Goal: Check status: Check status

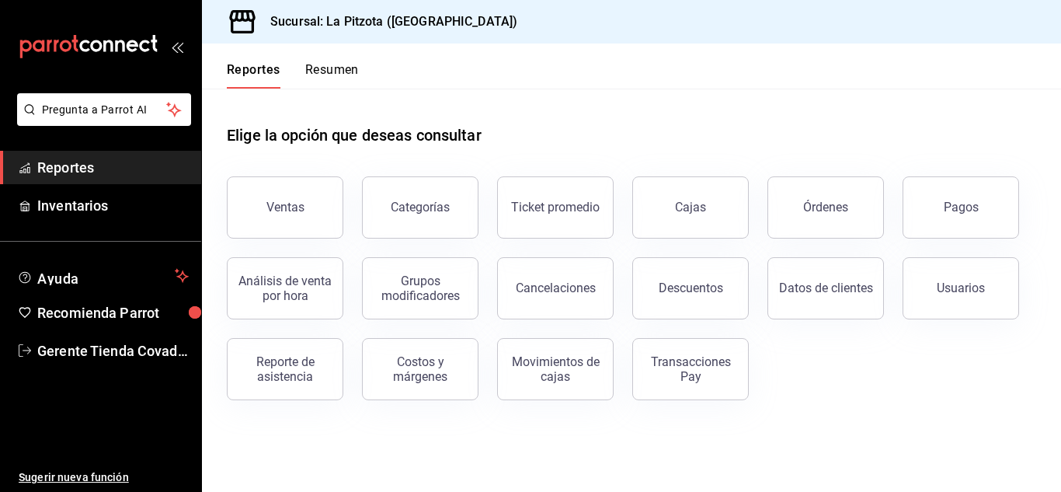
click at [323, 65] on button "Resumen" at bounding box center [332, 75] width 54 height 26
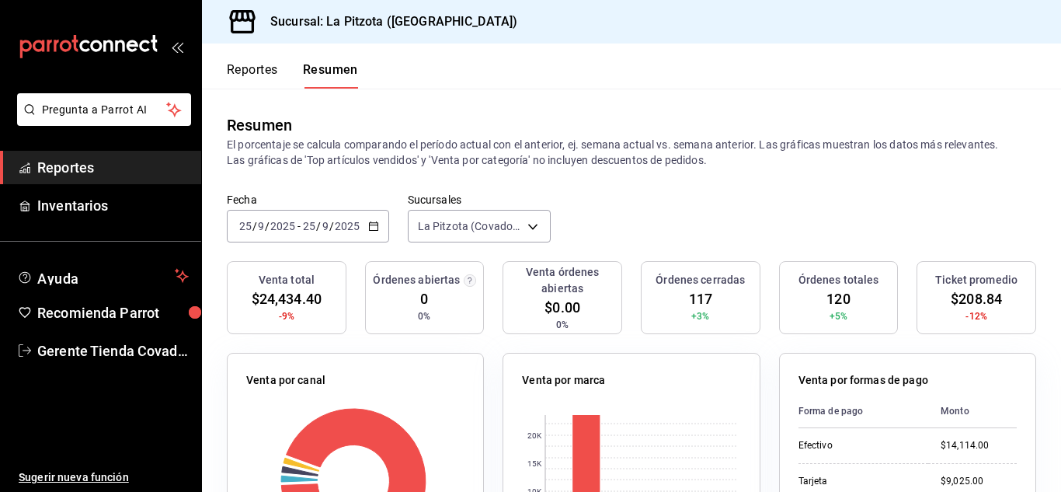
click at [635, 231] on div "Fecha [DATE] [DATE] - [DATE] [DATE] Sucursales [GEOGRAPHIC_DATA] ([GEOGRAPHIC_D…" at bounding box center [631, 227] width 859 height 68
click at [371, 228] on icon "button" at bounding box center [373, 226] width 11 height 11
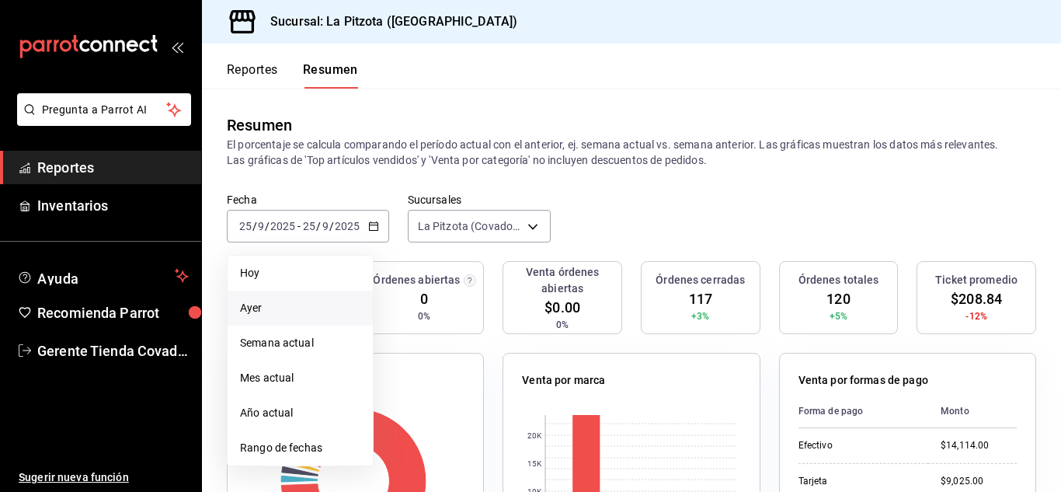
click at [275, 312] on span "Ayer" at bounding box center [300, 308] width 120 height 16
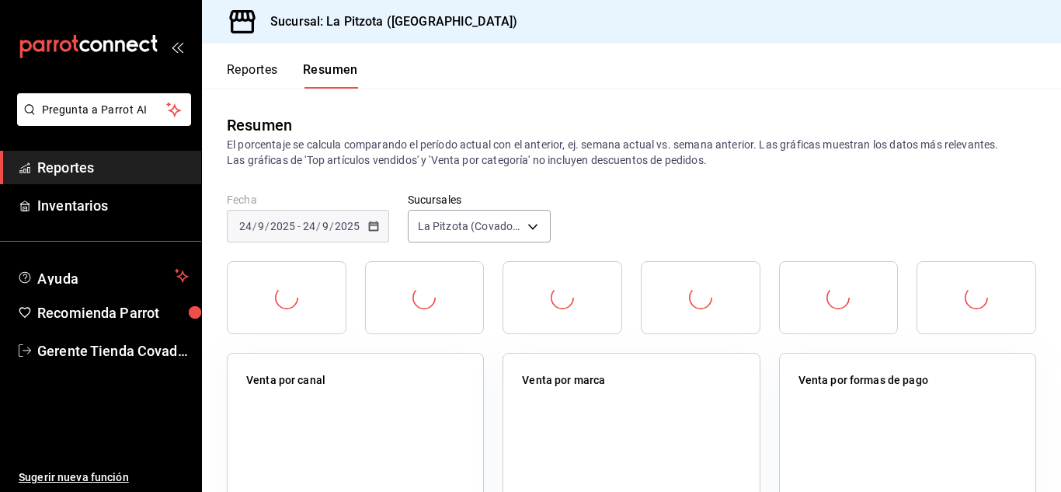
click at [275, 312] on div at bounding box center [286, 297] width 23 height 47
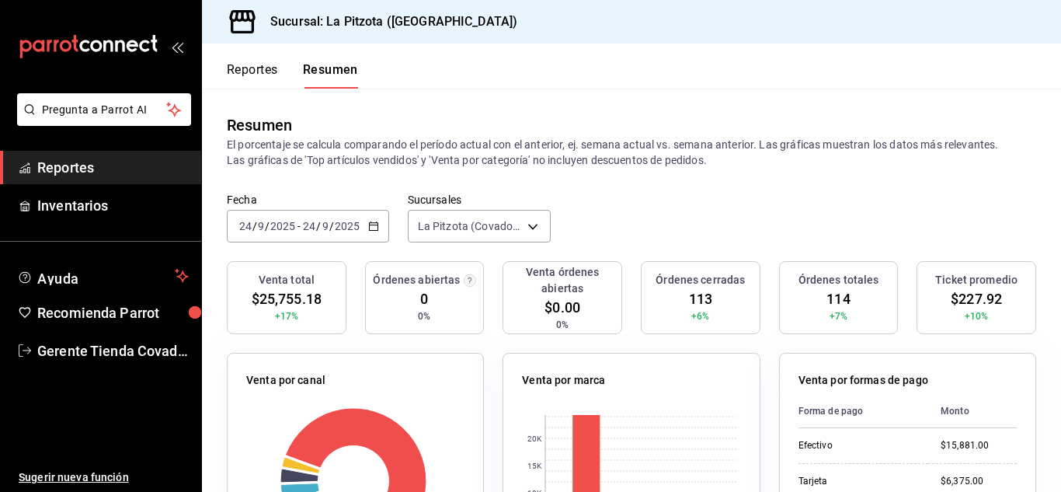
click at [263, 70] on button "Reportes" at bounding box center [252, 75] width 51 height 26
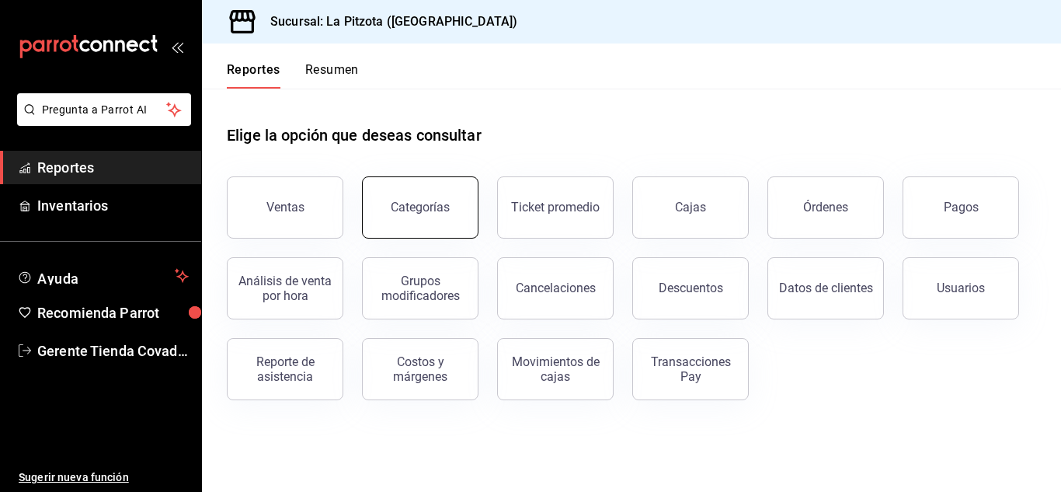
click at [403, 194] on button "Categorías" at bounding box center [420, 207] width 117 height 62
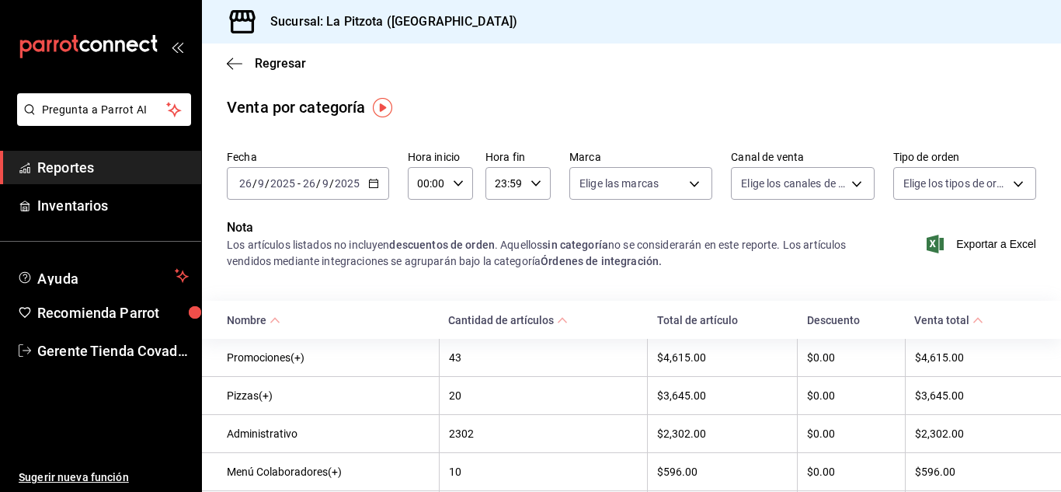
click at [373, 187] on \(Stroke\) "button" at bounding box center [373, 183] width 9 height 9
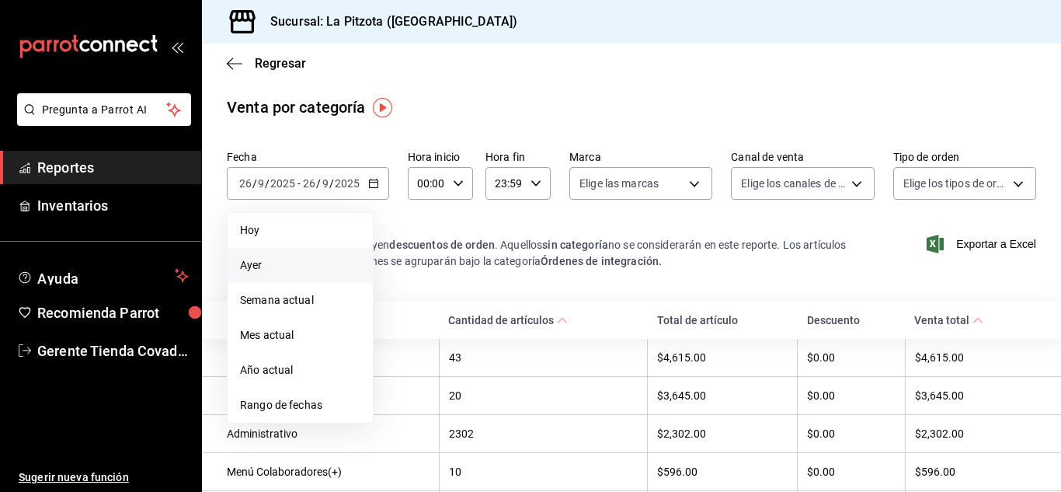
click at [281, 256] on li "Ayer" at bounding box center [300, 265] width 145 height 35
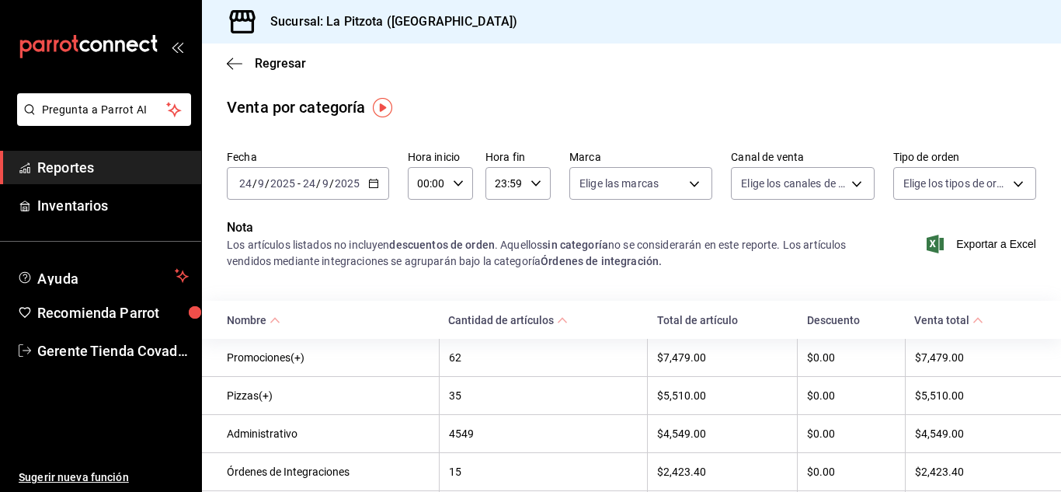
click at [375, 183] on icon "button" at bounding box center [373, 183] width 11 height 11
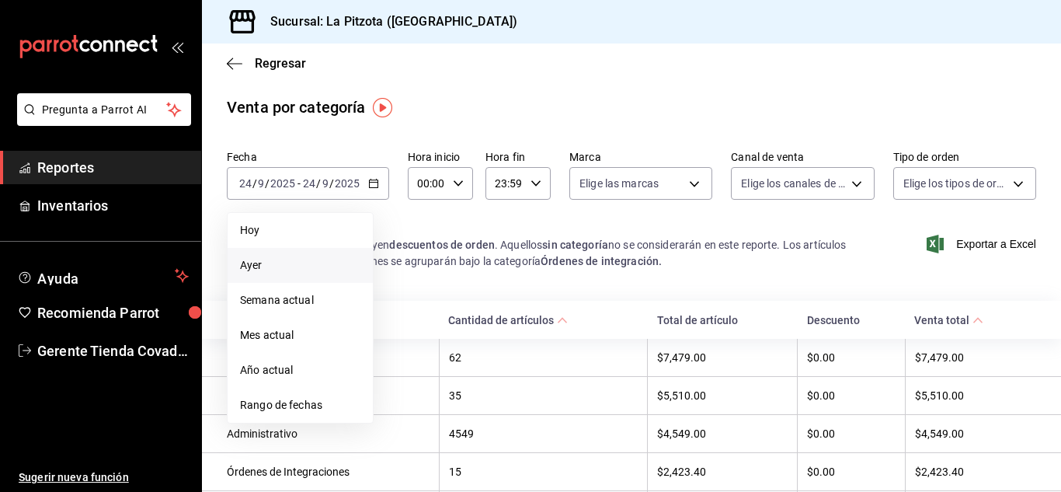
click at [286, 254] on li "Ayer" at bounding box center [300, 265] width 145 height 35
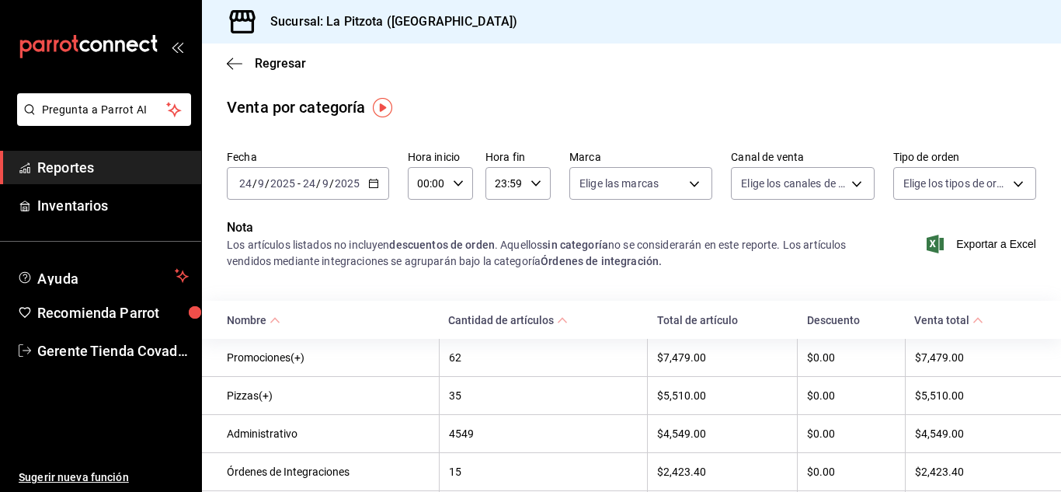
click at [377, 186] on icon "button" at bounding box center [373, 183] width 11 height 11
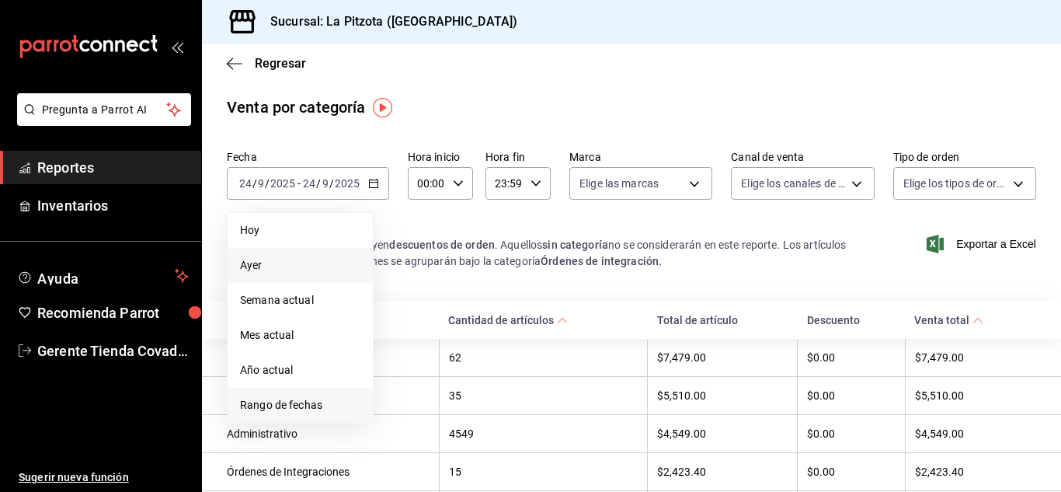
click at [293, 407] on span "Rango de fechas" at bounding box center [300, 405] width 120 height 16
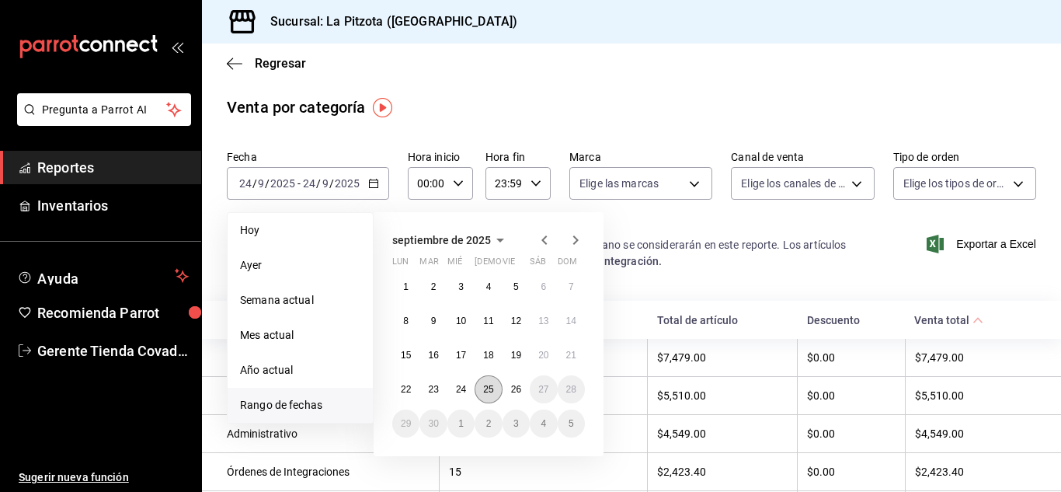
click at [482, 392] on button "25" at bounding box center [488, 389] width 27 height 28
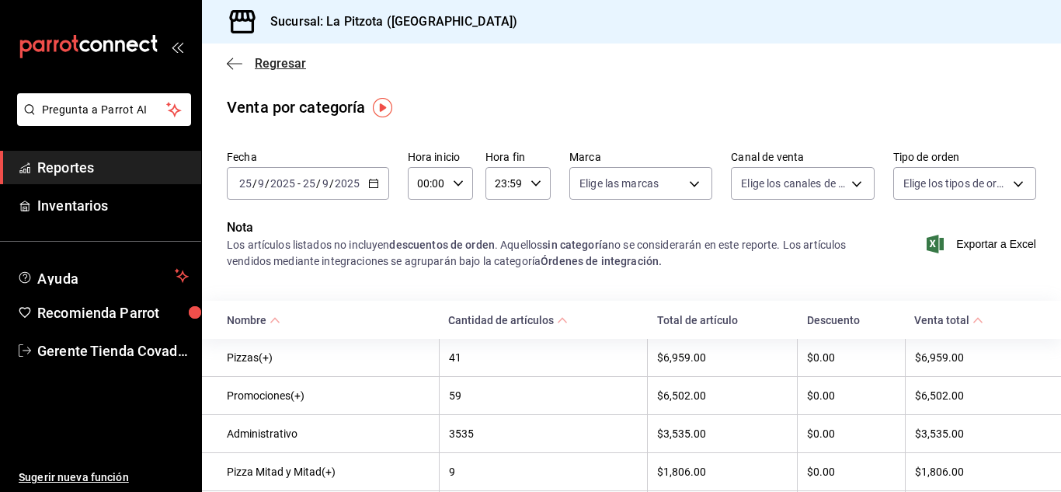
click at [230, 68] on icon "button" at bounding box center [235, 64] width 16 height 14
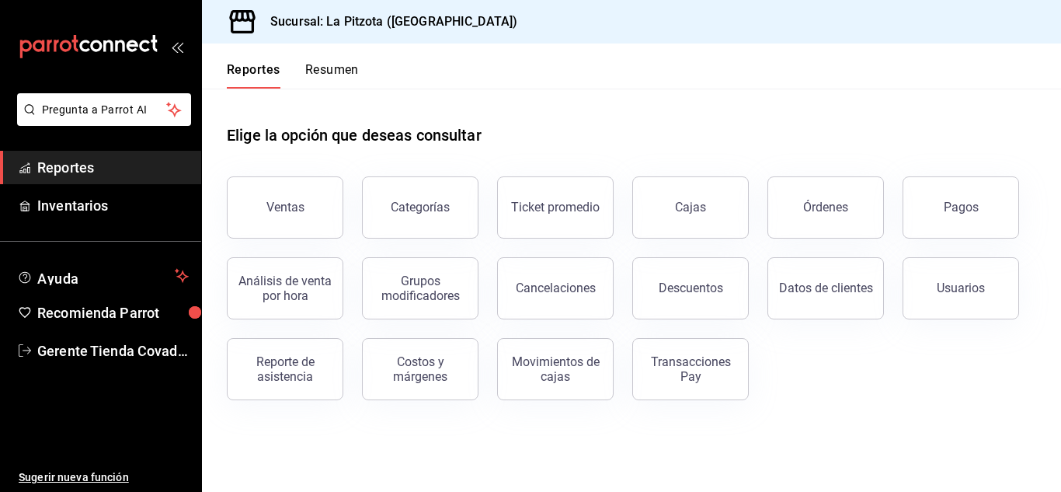
click at [327, 77] on button "Resumen" at bounding box center [332, 75] width 54 height 26
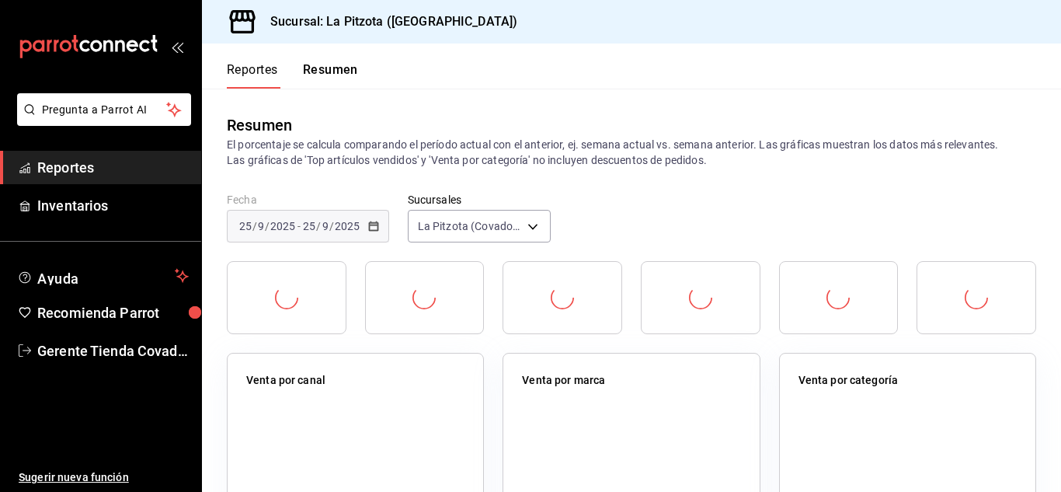
click at [327, 72] on button "Resumen" at bounding box center [330, 75] width 55 height 26
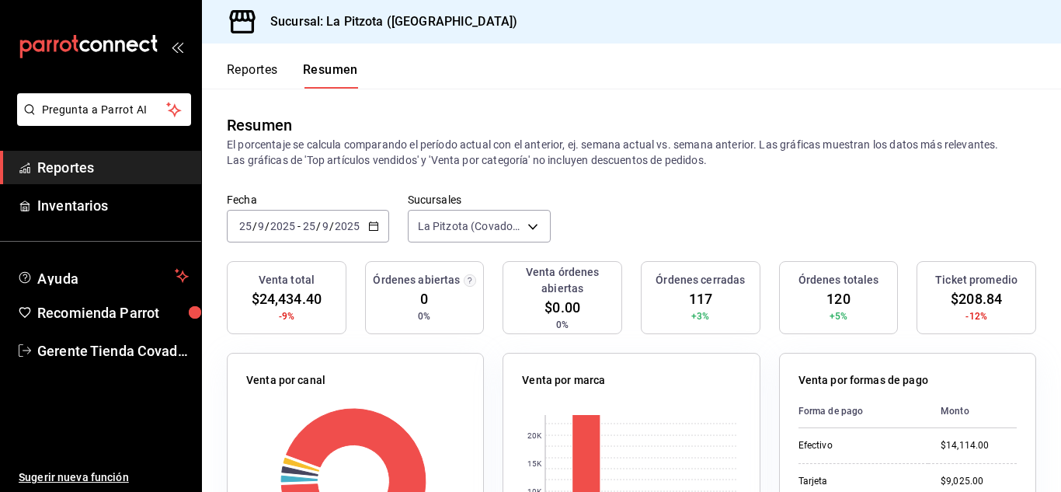
click at [375, 229] on icon "button" at bounding box center [373, 226] width 11 height 11
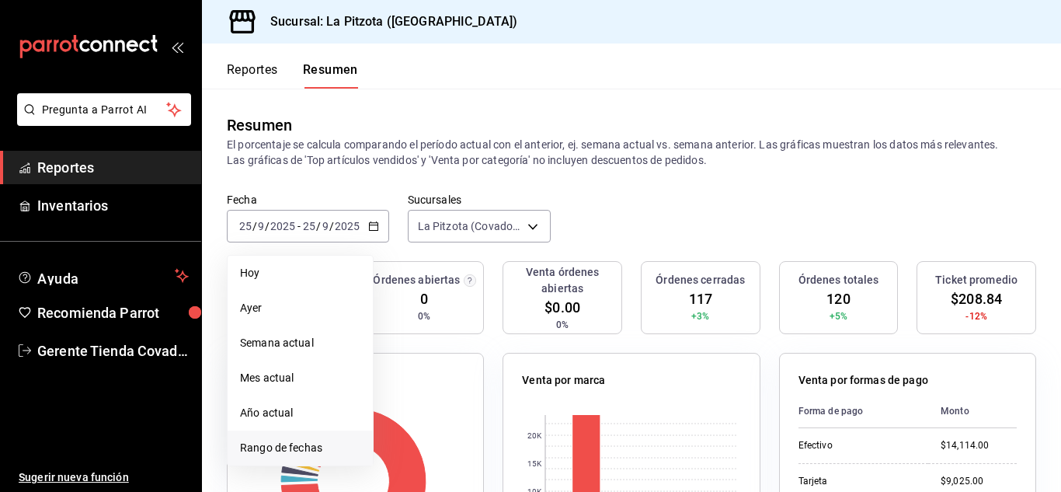
click at [313, 435] on li "Rango de fechas" at bounding box center [300, 447] width 145 height 35
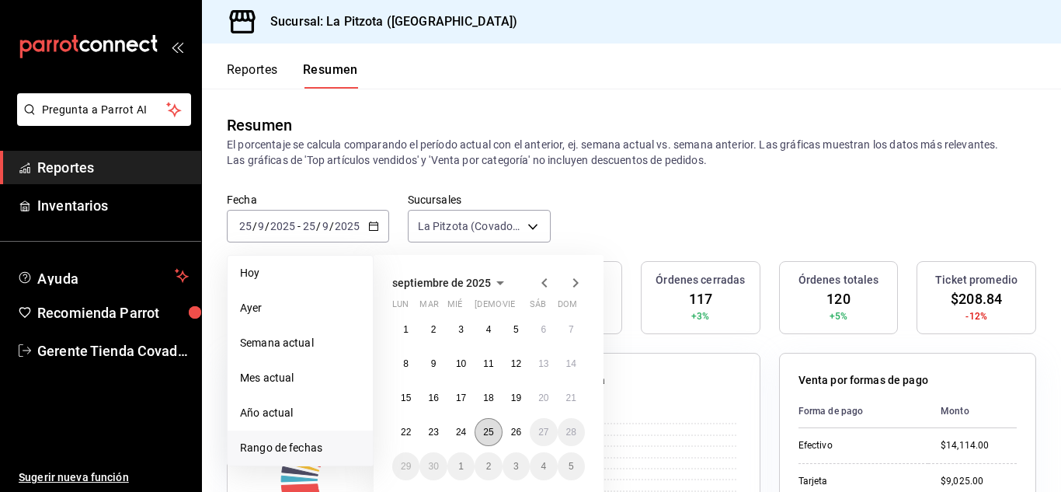
click at [490, 434] on abbr "25" at bounding box center [488, 432] width 10 height 11
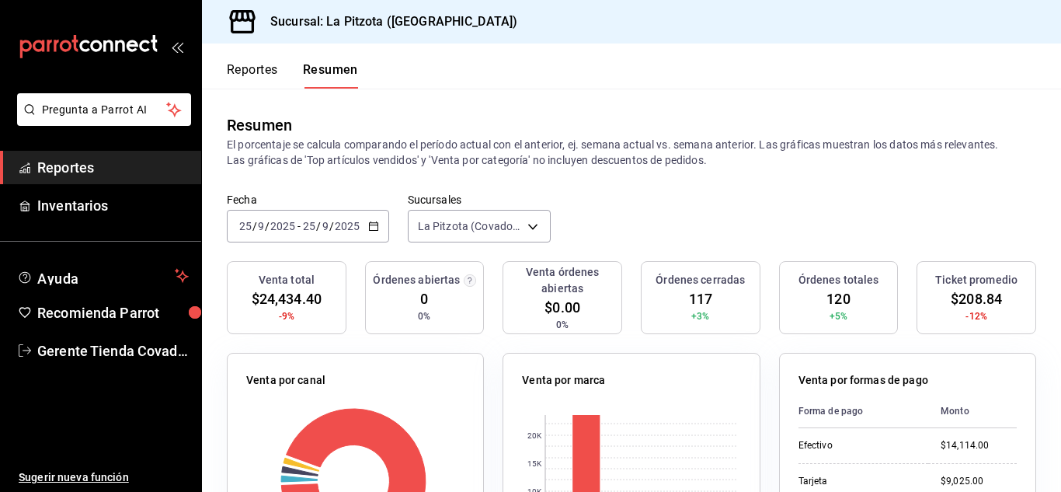
click at [370, 216] on div "[DATE] [DATE] - [DATE] [DATE]" at bounding box center [308, 226] width 162 height 33
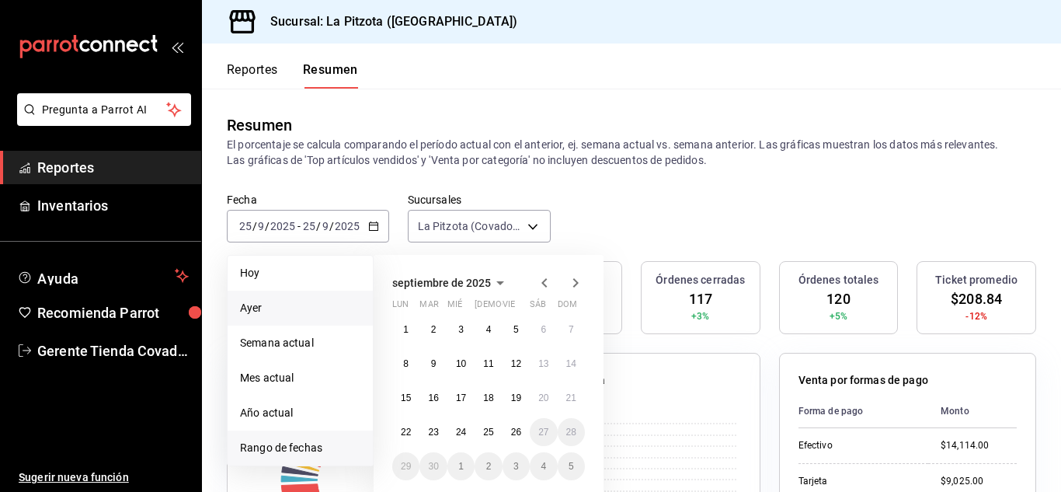
click at [294, 302] on span "Ayer" at bounding box center [300, 308] width 120 height 16
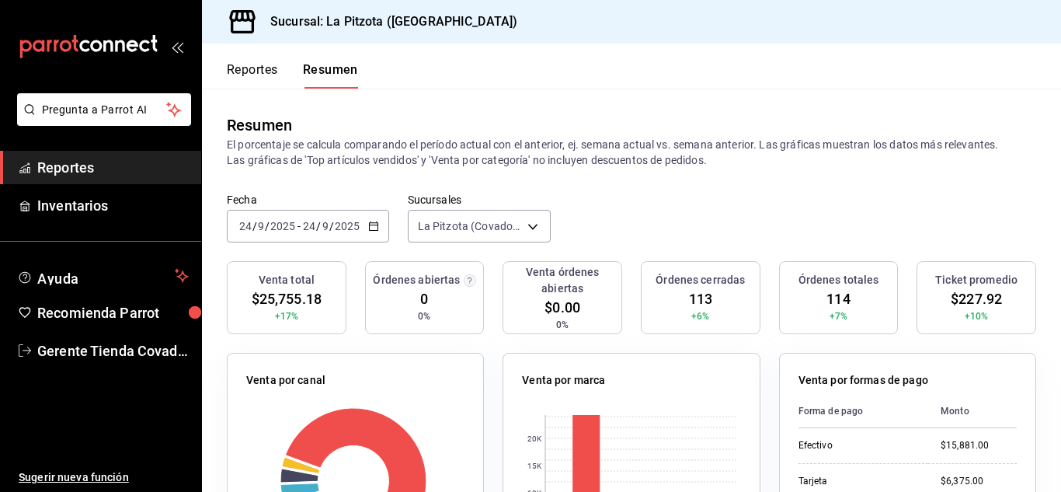
click at [375, 235] on div "[DATE] [DATE] - [DATE] [DATE]" at bounding box center [308, 226] width 162 height 33
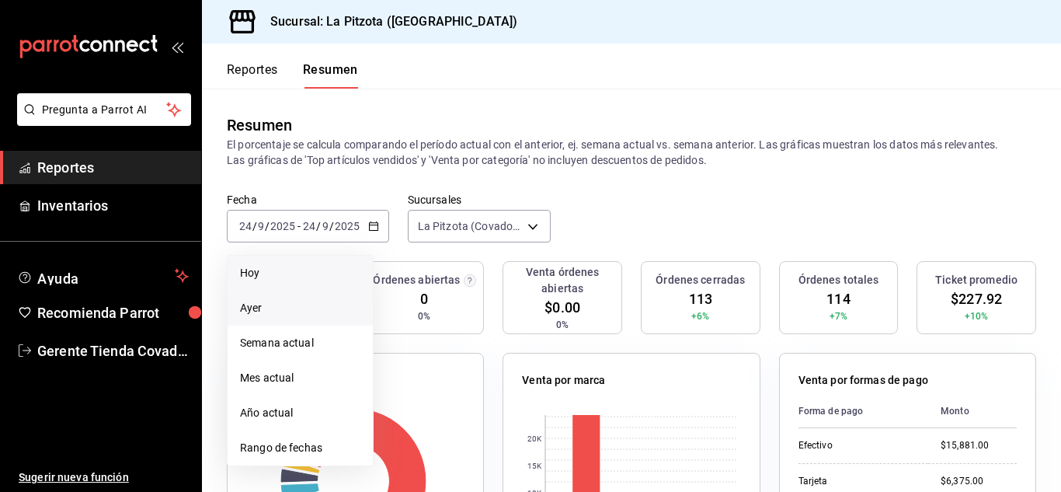
click at [299, 268] on span "Hoy" at bounding box center [300, 273] width 120 height 16
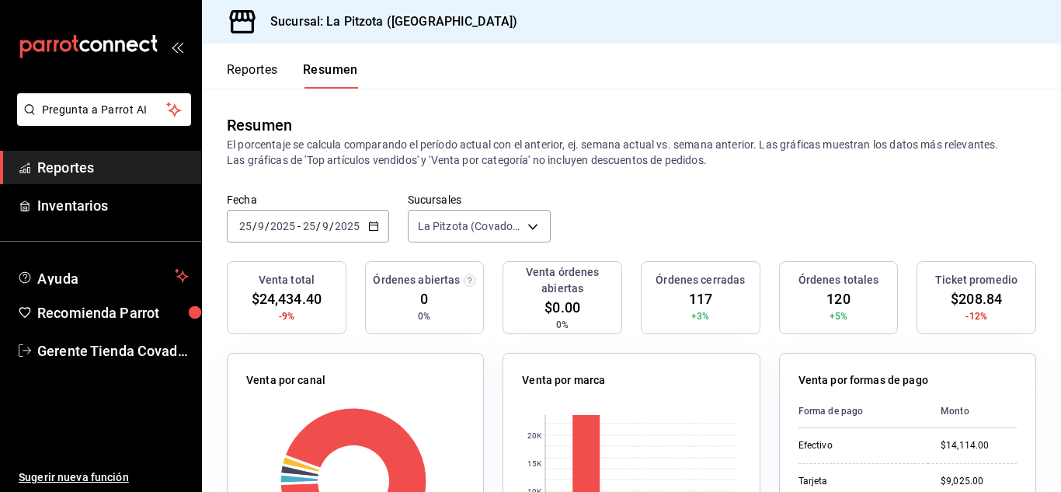
click at [381, 229] on div "[DATE] [DATE] - [DATE] [DATE]" at bounding box center [308, 226] width 162 height 33
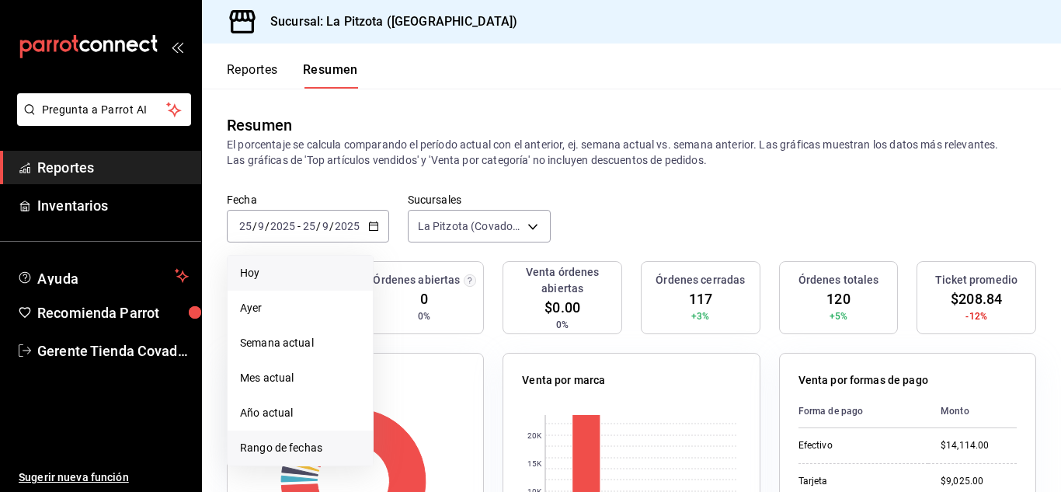
click at [303, 440] on span "Rango de fechas" at bounding box center [300, 448] width 120 height 16
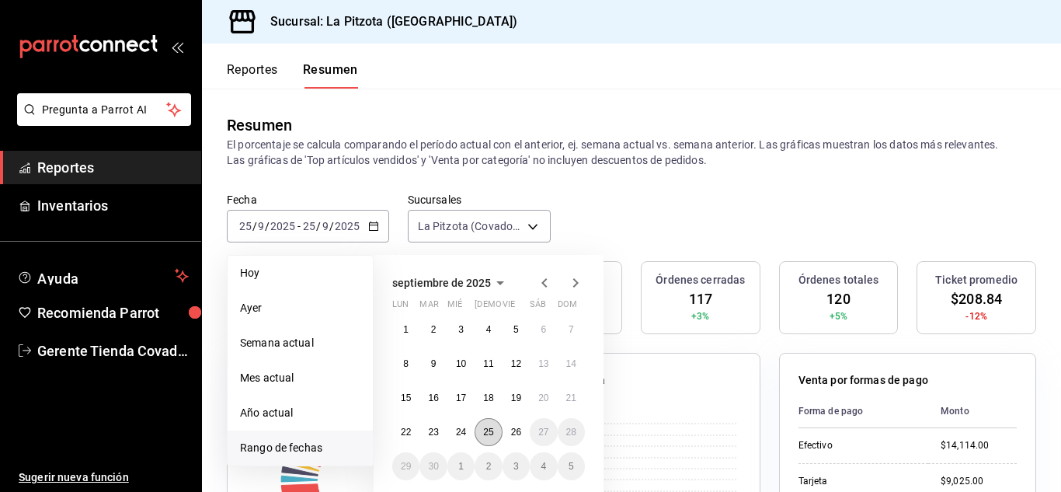
click at [492, 429] on abbr "25" at bounding box center [488, 432] width 10 height 11
